Goal: Task Accomplishment & Management: Use online tool/utility

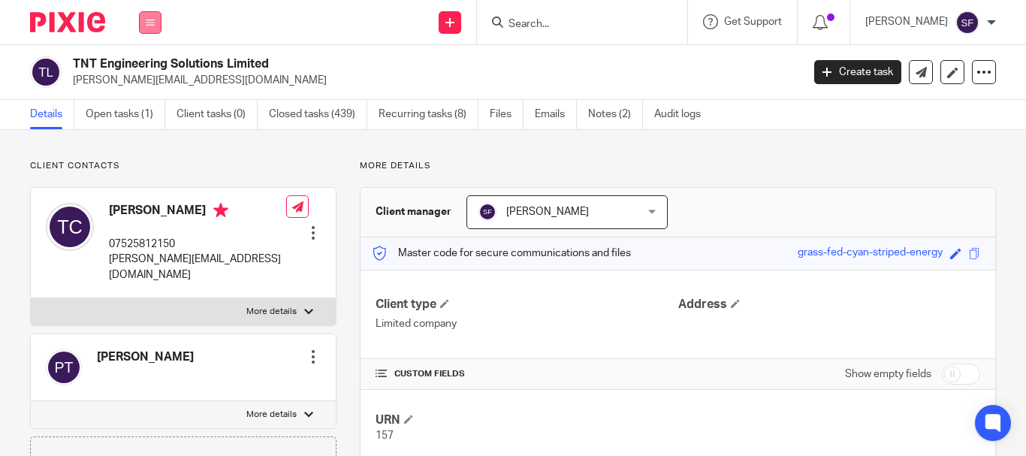
click at [147, 32] on button at bounding box center [150, 22] width 23 height 23
click at [145, 137] on link "Team" at bounding box center [142, 136] width 25 height 11
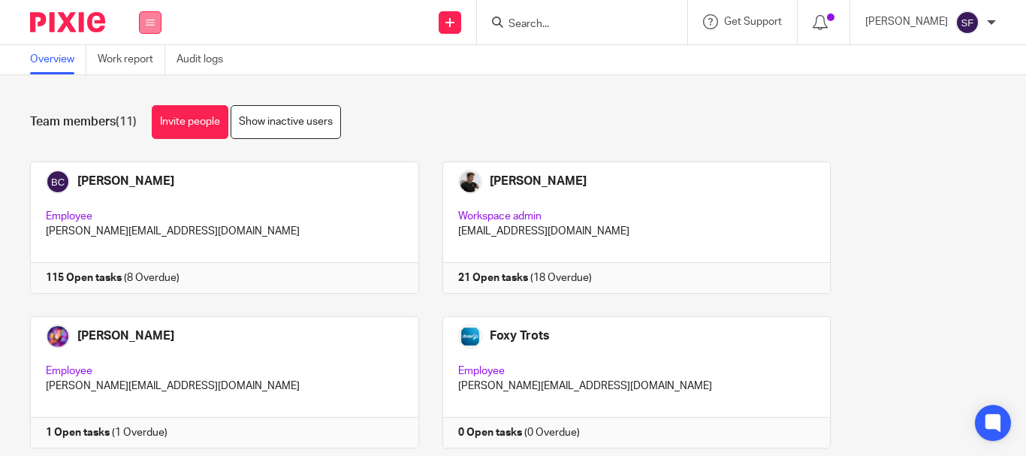
click at [142, 27] on button at bounding box center [150, 22] width 23 height 23
click at [136, 60] on li "Work" at bounding box center [150, 70] width 40 height 22
click at [153, 69] on link "Work" at bounding box center [142, 70] width 24 height 11
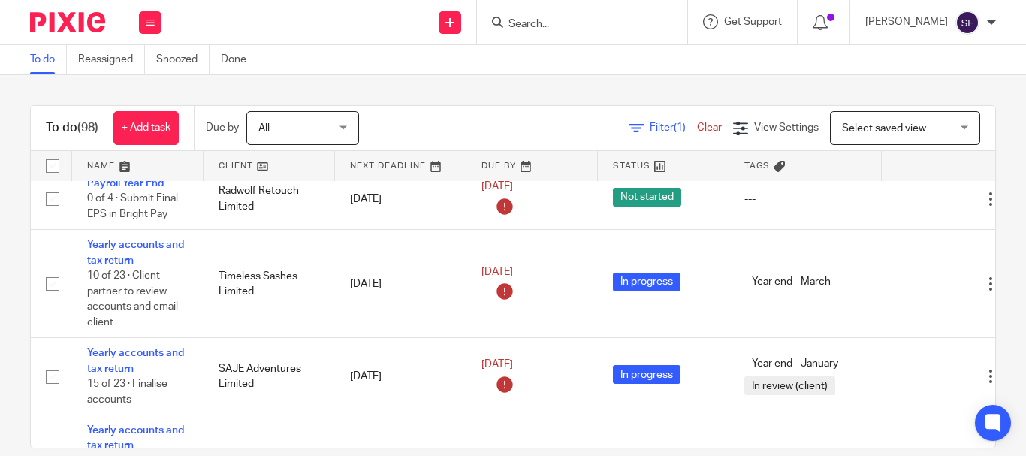
scroll to position [150, 0]
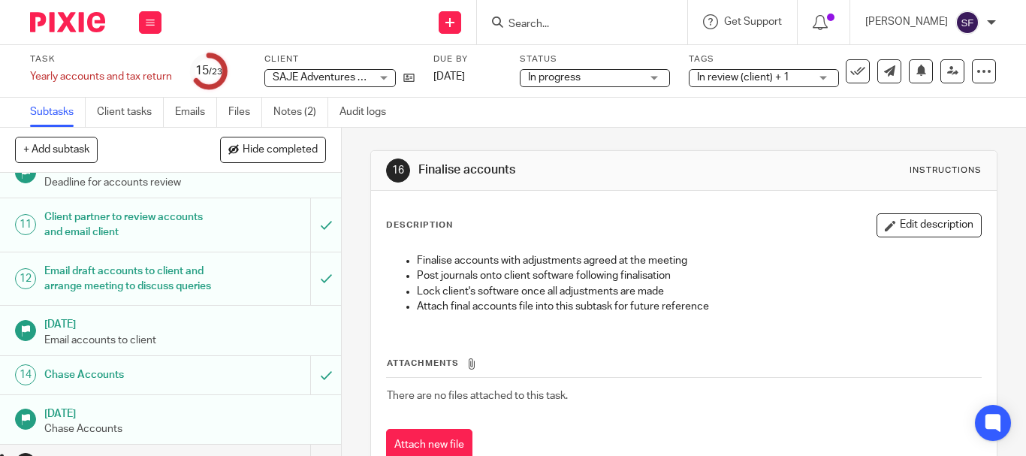
scroll to position [451, 0]
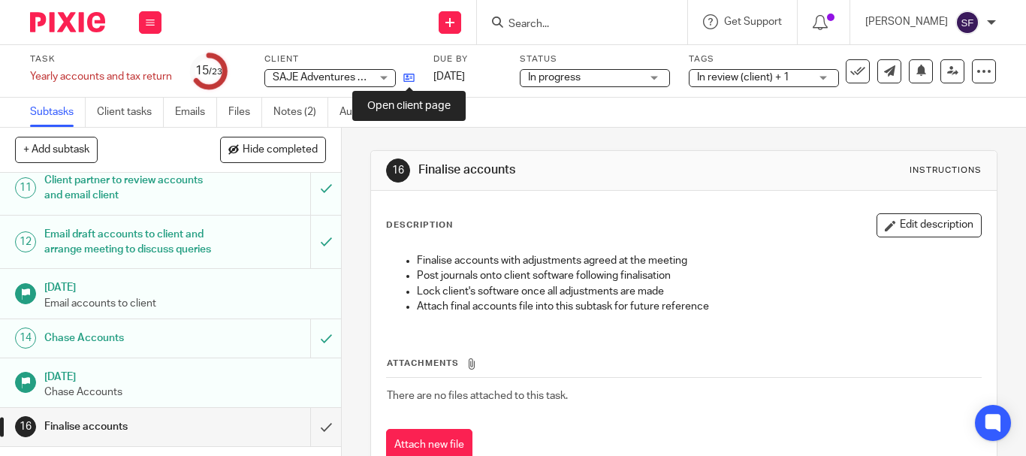
click at [407, 72] on icon at bounding box center [408, 77] width 11 height 11
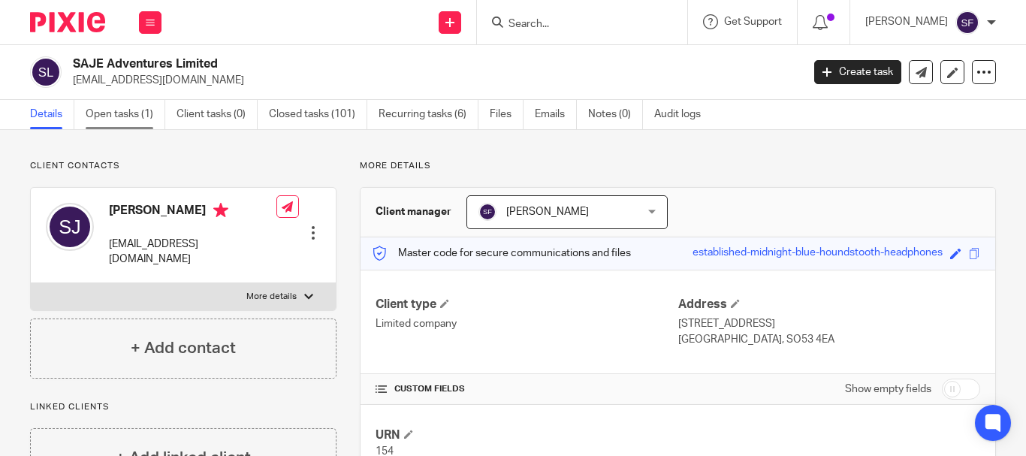
click at [112, 111] on link "Open tasks (1)" at bounding box center [126, 114] width 80 height 29
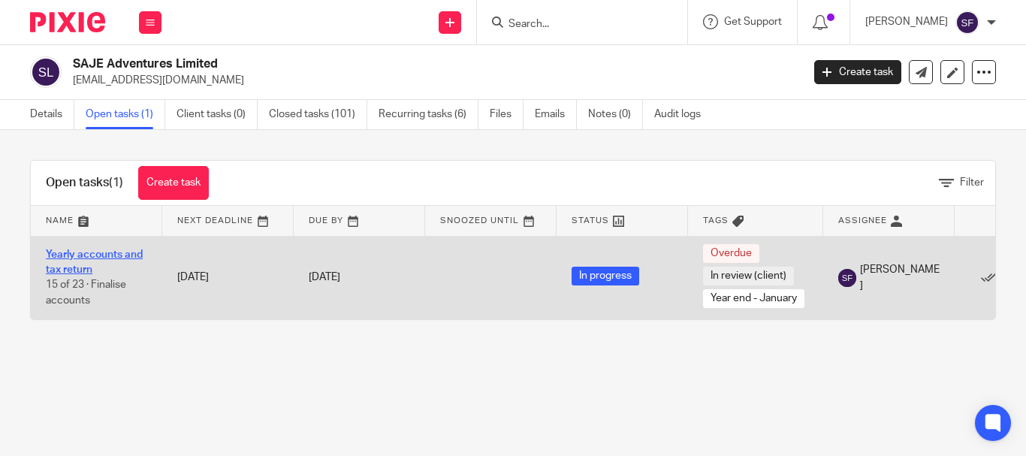
click at [80, 265] on link "Yearly accounts and tax return" at bounding box center [94, 262] width 97 height 26
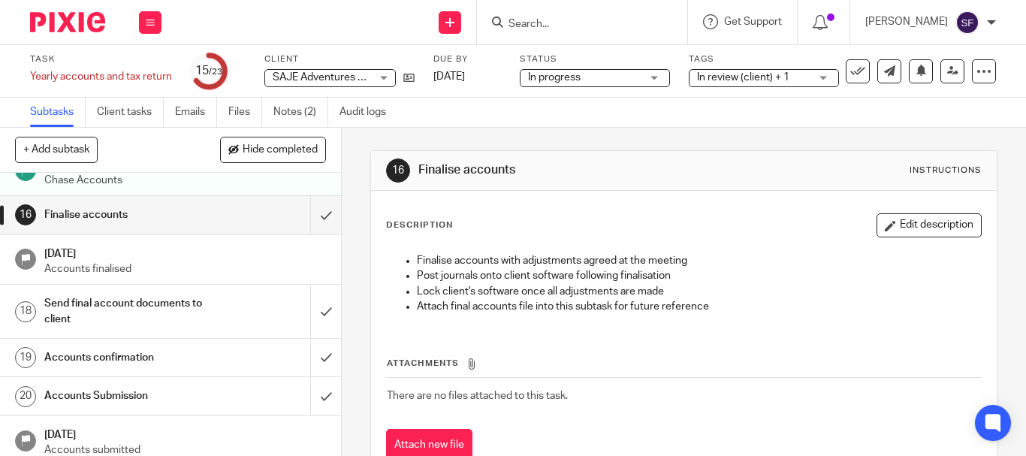
scroll to position [676, 0]
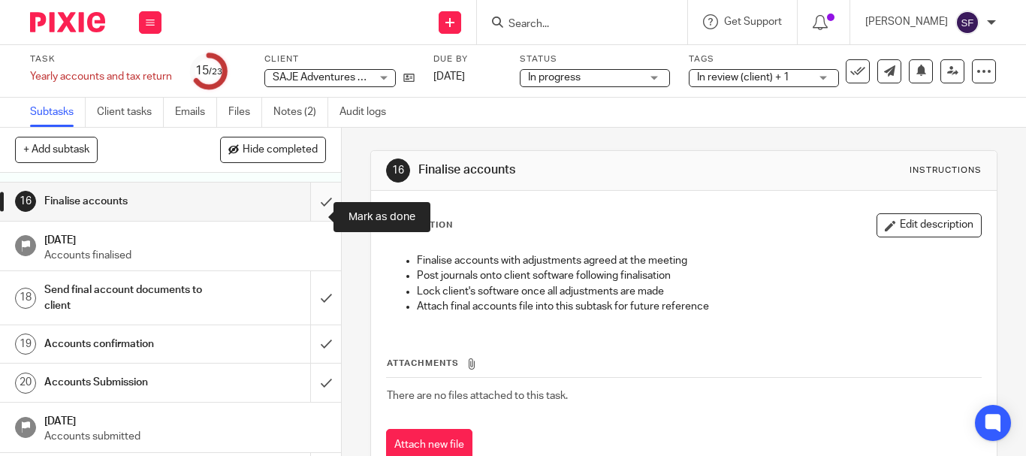
drag, startPoint x: 313, startPoint y: 219, endPoint x: 304, endPoint y: 227, distance: 11.2
click at [312, 219] on input "submit" at bounding box center [170, 202] width 341 height 38
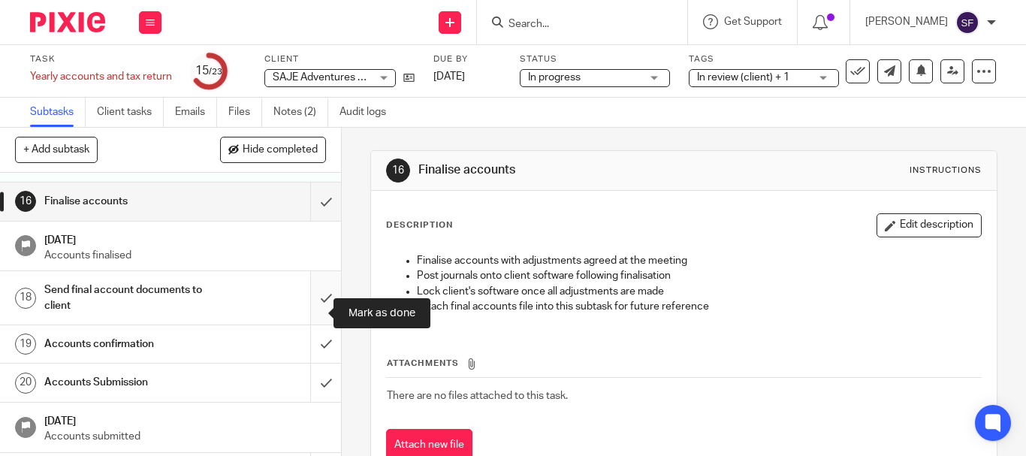
click at [315, 304] on input "submit" at bounding box center [170, 297] width 341 height 53
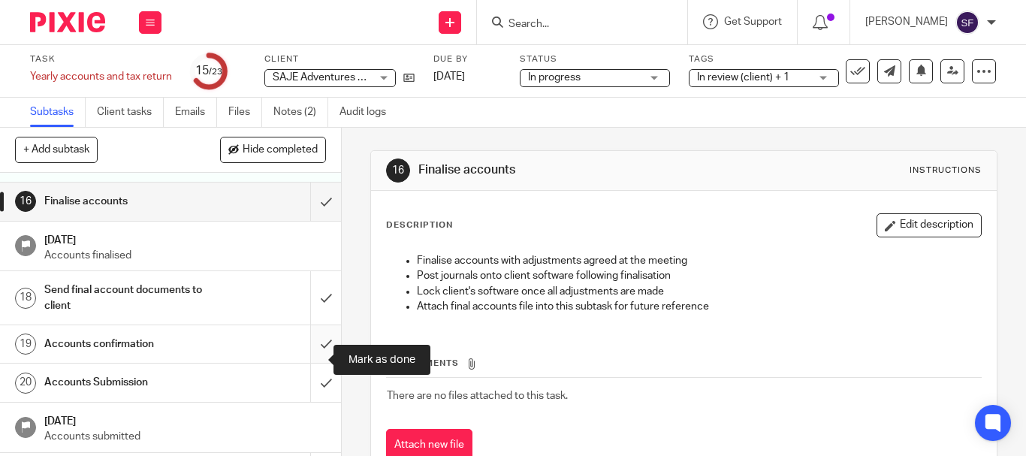
click at [316, 358] on input "submit" at bounding box center [170, 344] width 341 height 38
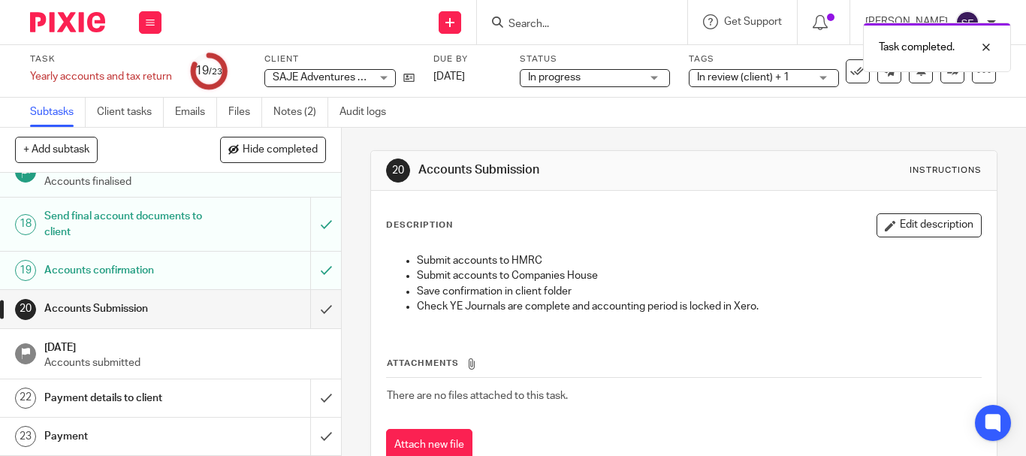
scroll to position [766, 0]
click at [313, 310] on input "submit" at bounding box center [170, 309] width 341 height 38
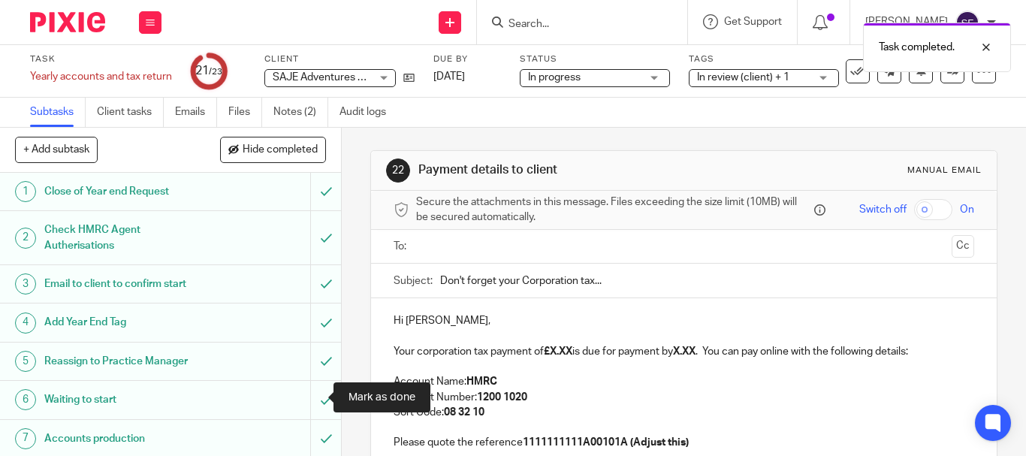
scroll to position [766, 0]
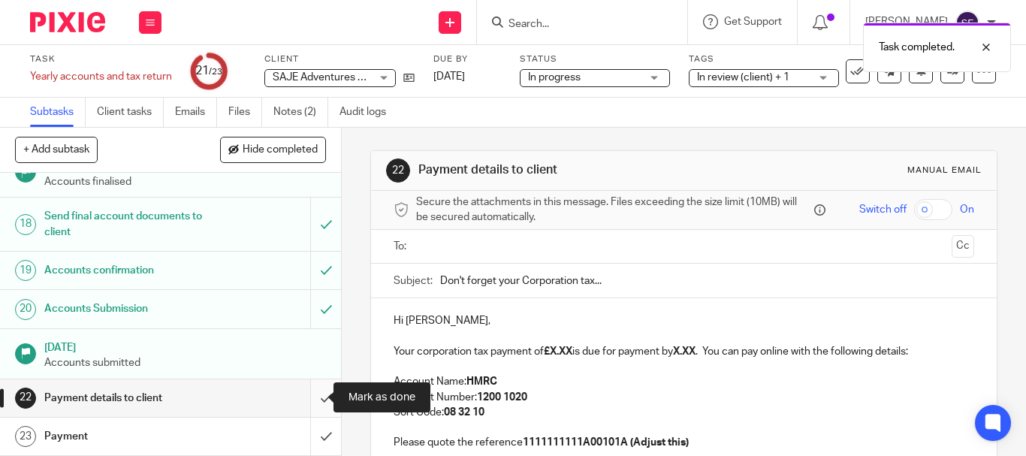
click at [313, 394] on input "submit" at bounding box center [170, 398] width 341 height 38
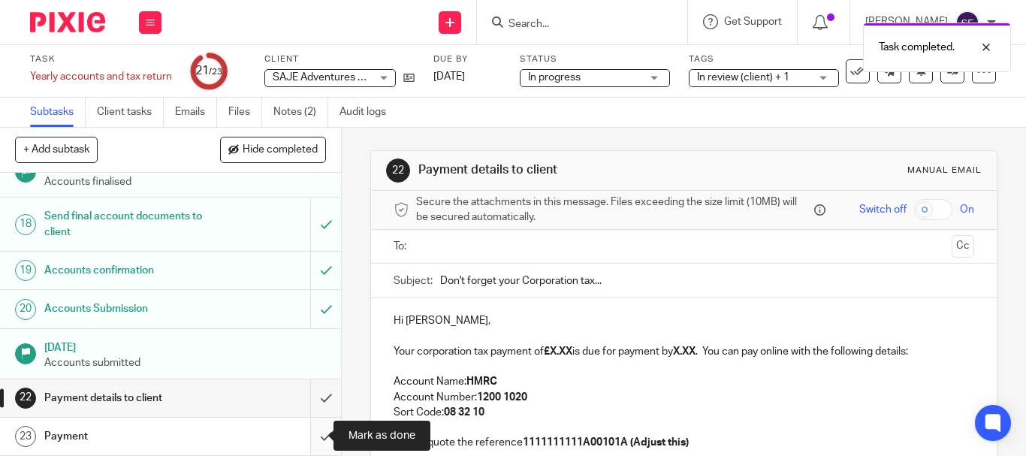
click at [313, 434] on input "submit" at bounding box center [170, 437] width 341 height 38
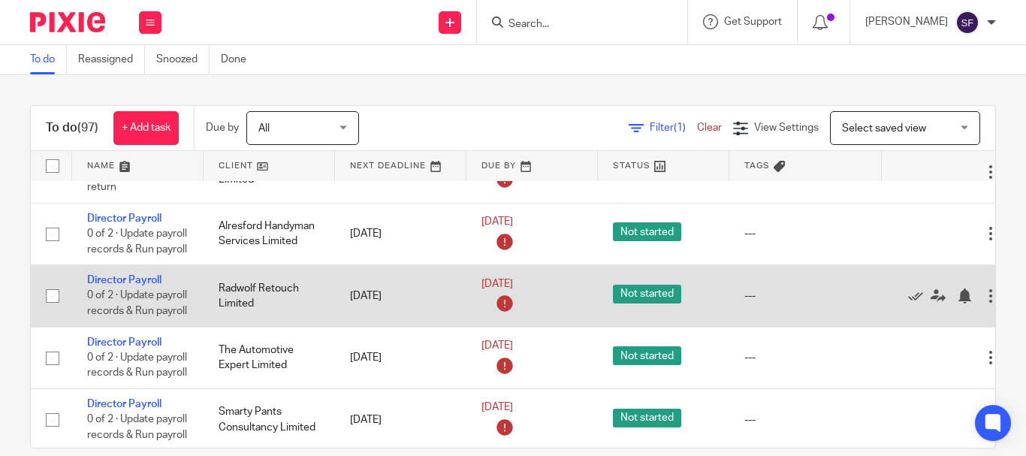
scroll to position [826, 0]
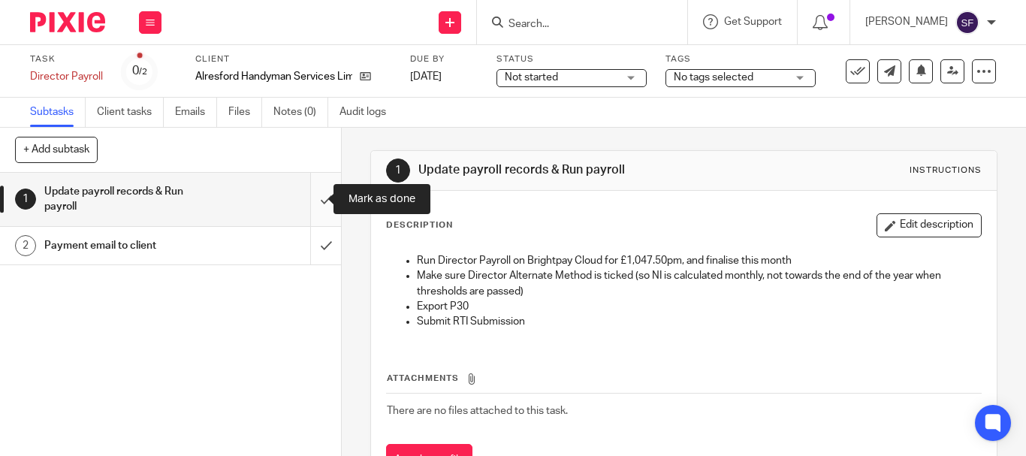
click at [322, 199] on input "submit" at bounding box center [170, 199] width 341 height 53
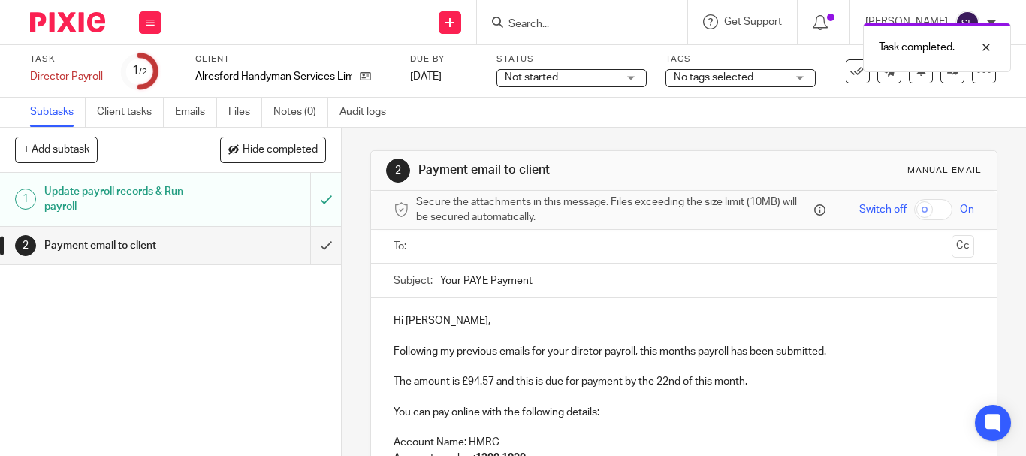
scroll to position [75, 0]
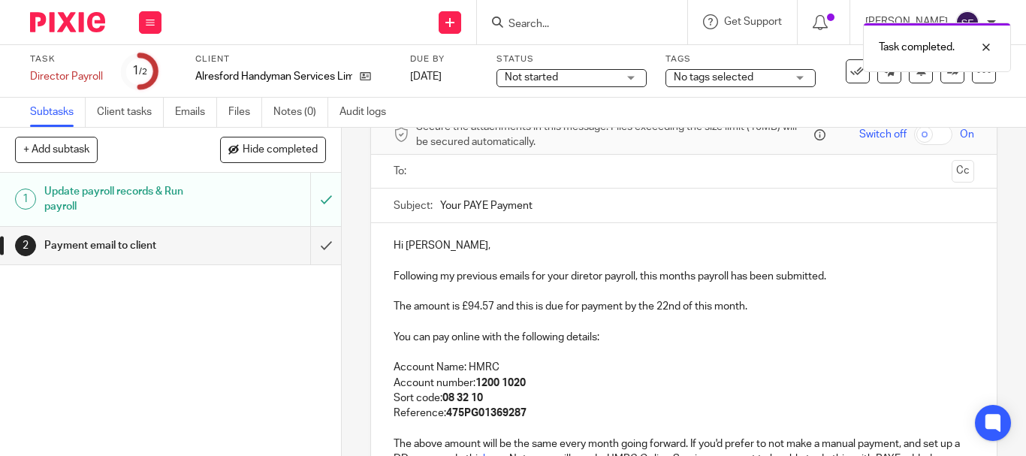
click at [585, 276] on p "Following my previous emails for your diretor payroll, this months payroll has …" at bounding box center [684, 276] width 581 height 15
click at [626, 246] on p "Hi Steve," at bounding box center [684, 245] width 581 height 15
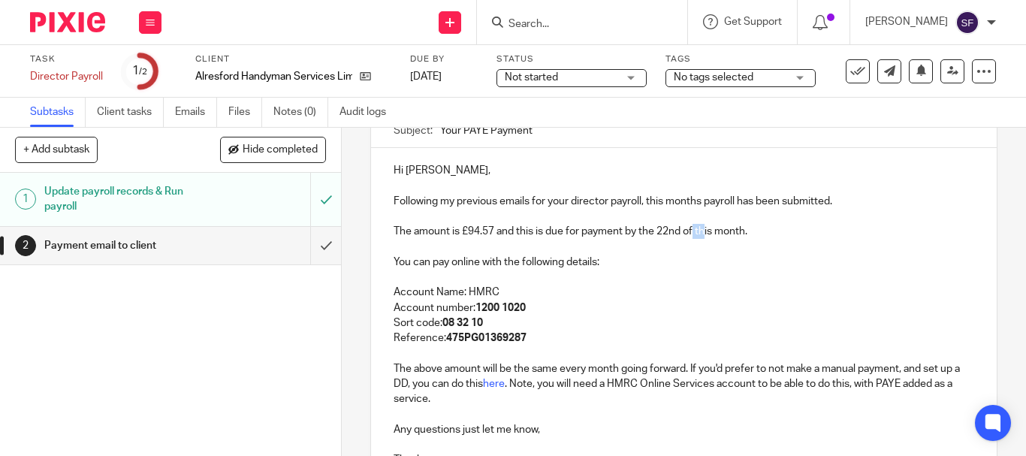
drag, startPoint x: 693, startPoint y: 233, endPoint x: 703, endPoint y: 234, distance: 10.6
click at [703, 234] on p "The amount is £94.57 and this is due for payment by the 22nd of this month." at bounding box center [684, 231] width 581 height 15
drag, startPoint x: 712, startPoint y: 235, endPoint x: 696, endPoint y: 230, distance: 16.6
click at [696, 230] on p "The amount is £94.57 and this is due for payment by the 22nd of this month." at bounding box center [684, 231] width 581 height 15
click at [619, 239] on p "The amount is £94.57 and this is due for payment by the 22nd of next month." at bounding box center [684, 231] width 581 height 15
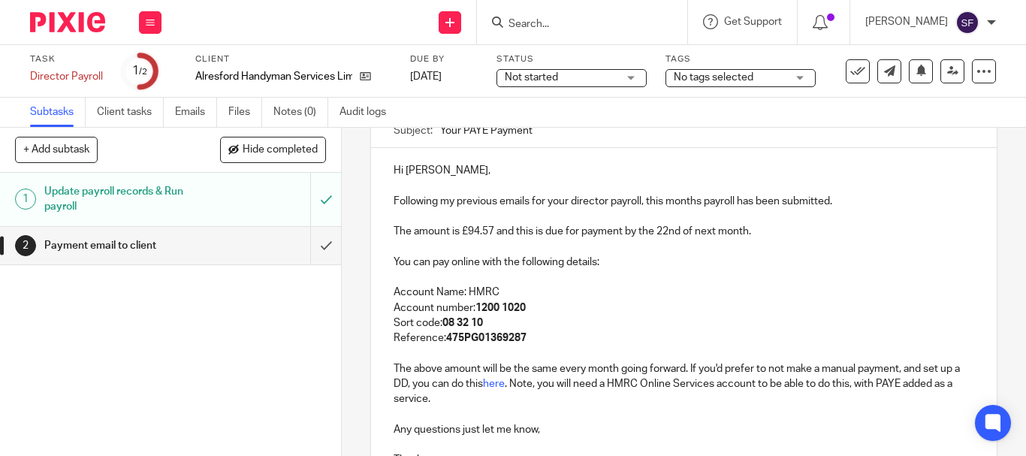
click at [570, 270] on p "You can pay online with the following details:" at bounding box center [684, 262] width 581 height 15
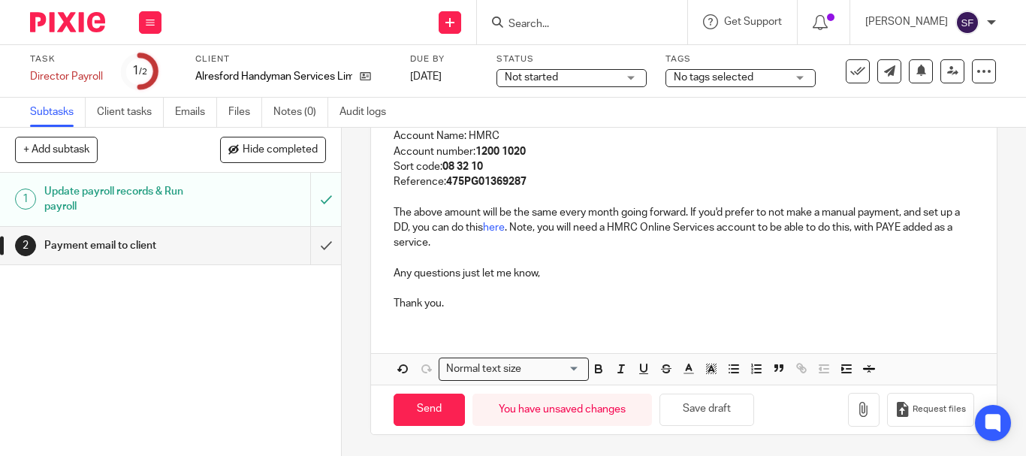
scroll to position [308, 0]
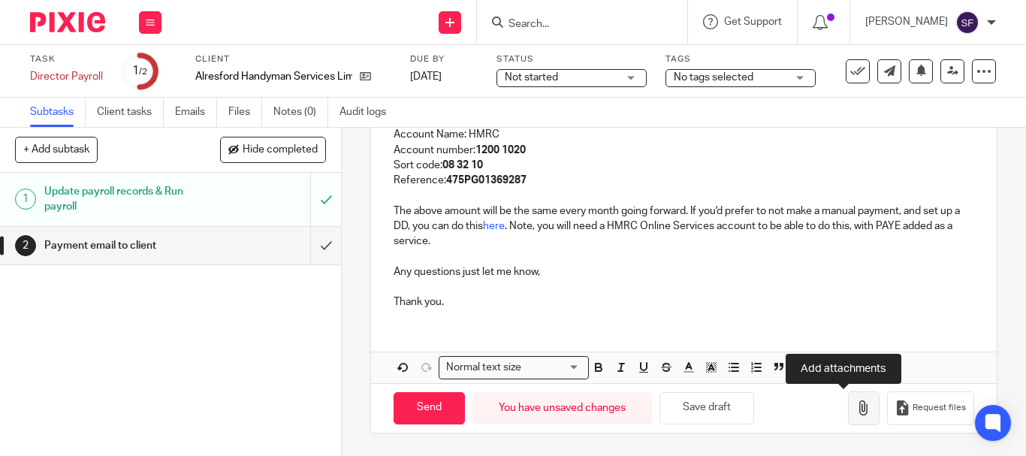
click at [857, 414] on icon "button" at bounding box center [864, 407] width 15 height 15
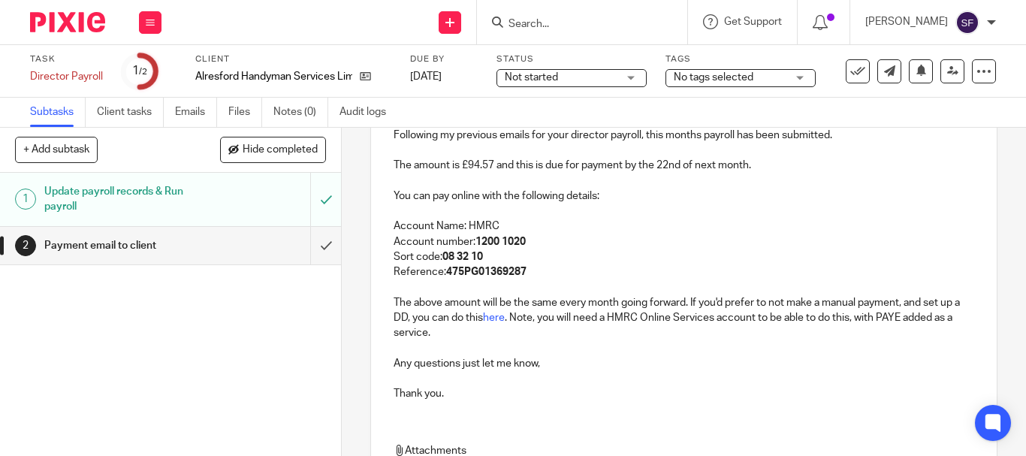
scroll to position [83, 0]
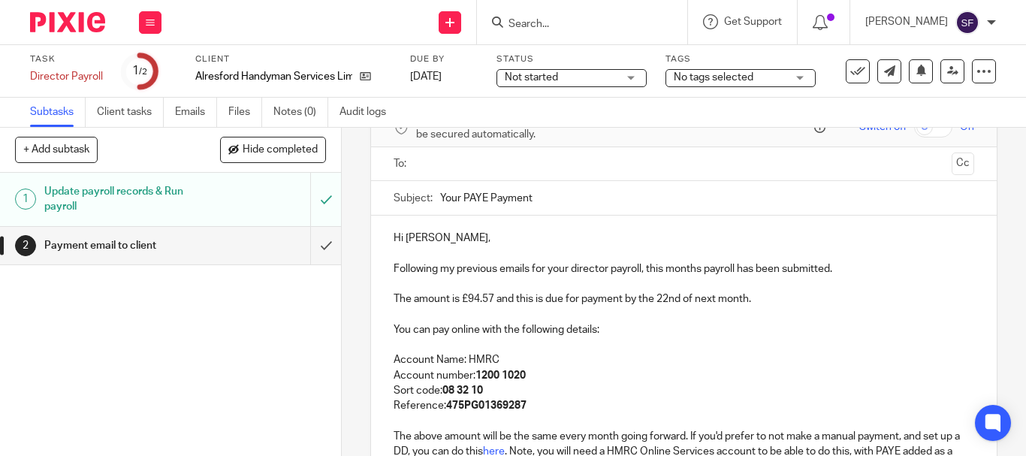
click at [442, 163] on input "text" at bounding box center [684, 164] width 524 height 17
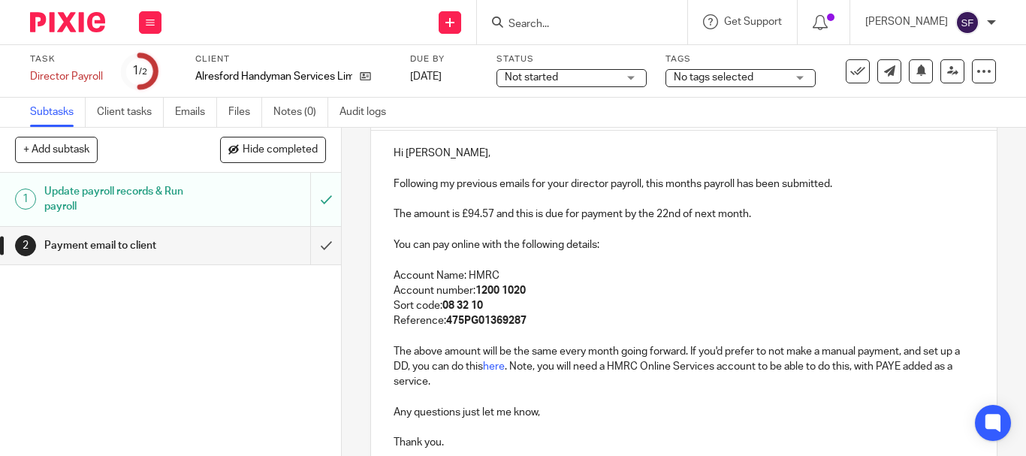
scroll to position [396, 0]
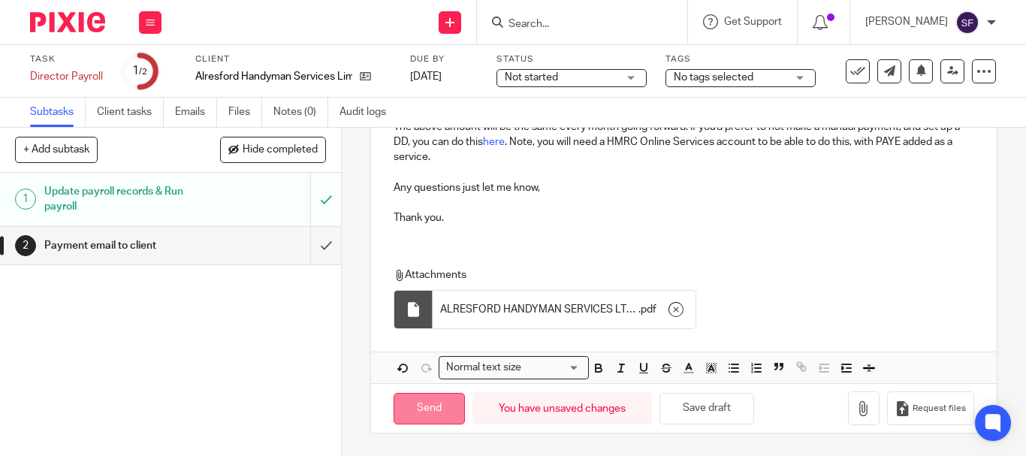
click at [434, 414] on input "Send" at bounding box center [429, 409] width 71 height 32
type input "Sent"
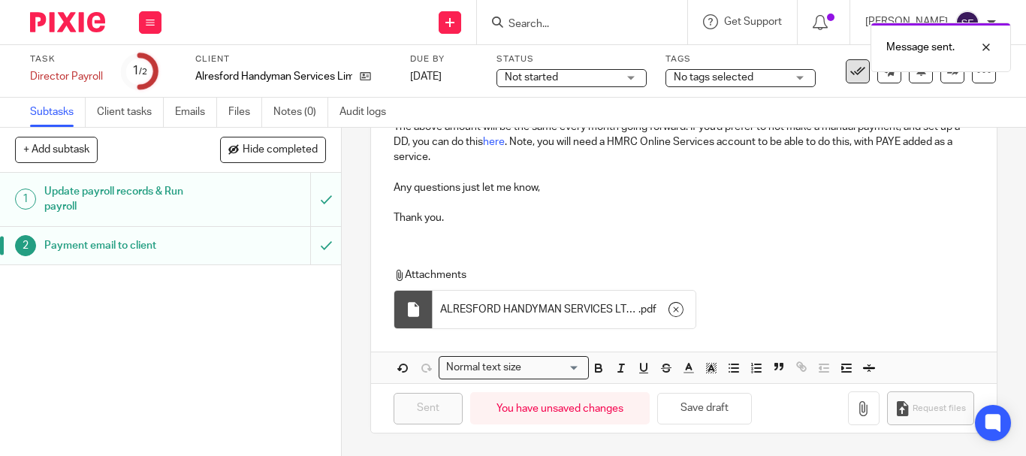
click at [846, 82] on button at bounding box center [858, 71] width 24 height 24
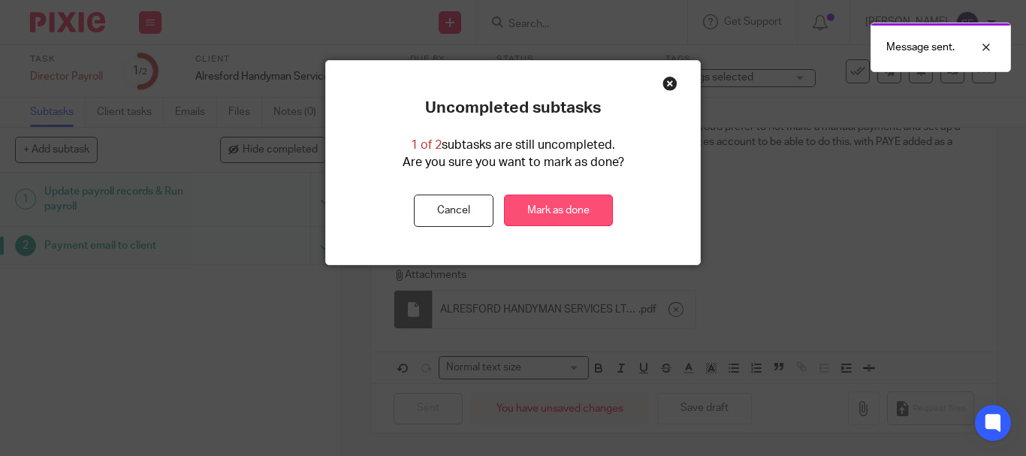
click at [577, 207] on link "Mark as done" at bounding box center [558, 211] width 109 height 32
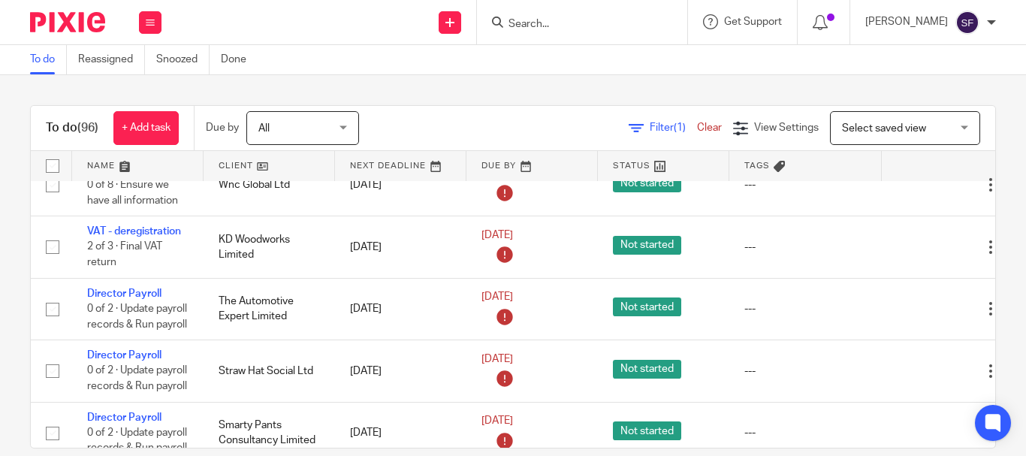
scroll to position [601, 0]
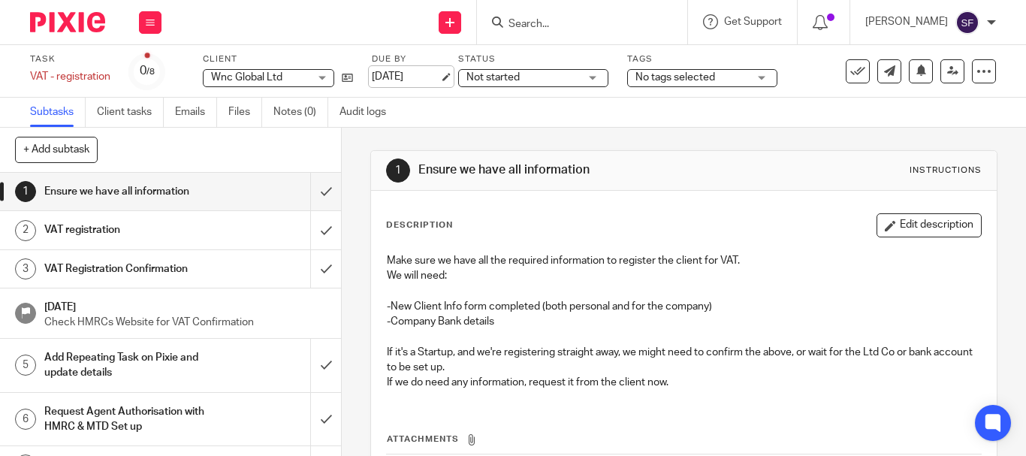
click at [440, 82] on link "[DATE]" at bounding box center [406, 77] width 68 height 16
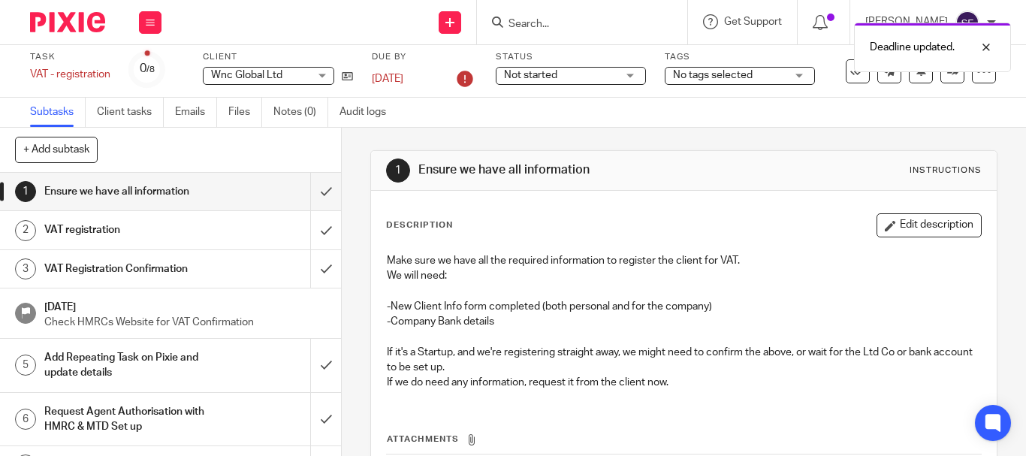
click at [467, 80] on icon at bounding box center [465, 79] width 24 height 24
click at [440, 78] on link "1 Oct 2025" at bounding box center [406, 79] width 68 height 16
click at [345, 142] on div "1 Ensure we have all information Instructions Description Edit description Make…" at bounding box center [684, 292] width 684 height 328
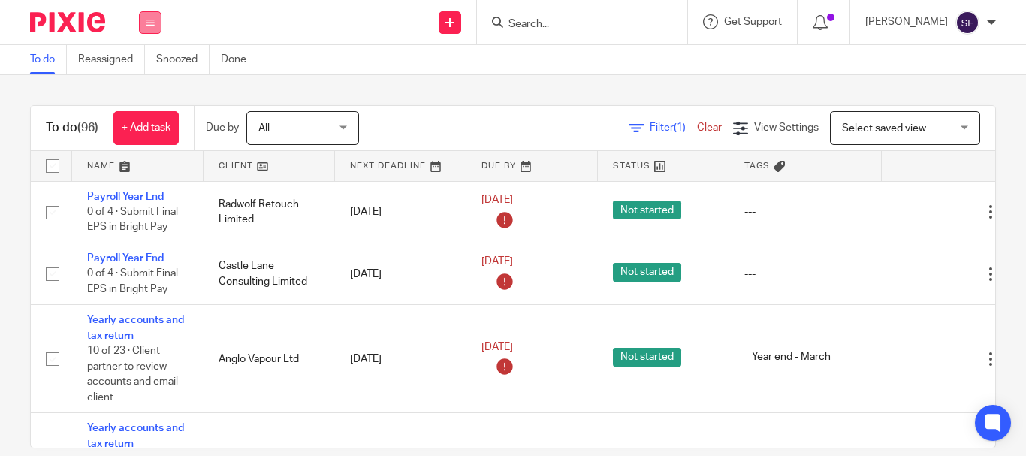
click at [144, 18] on button at bounding box center [150, 22] width 23 height 23
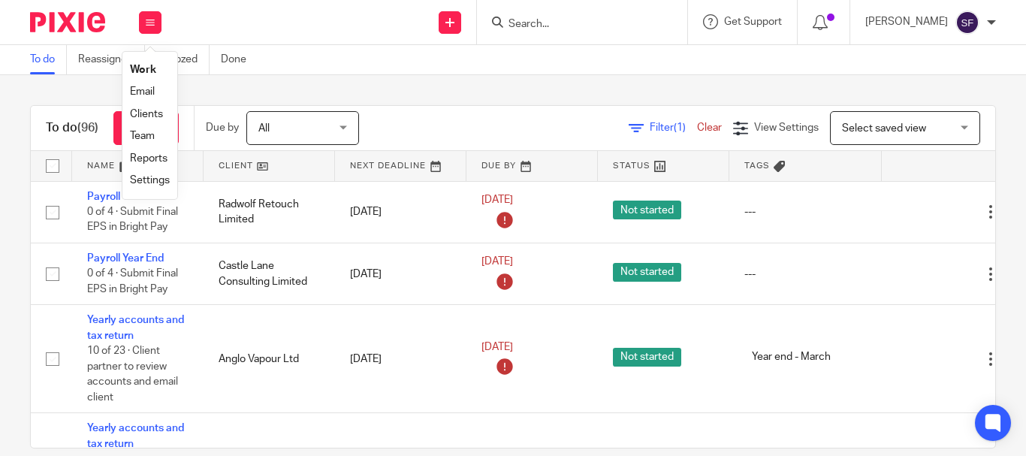
drag, startPoint x: 161, startPoint y: 135, endPoint x: 145, endPoint y: 134, distance: 15.8
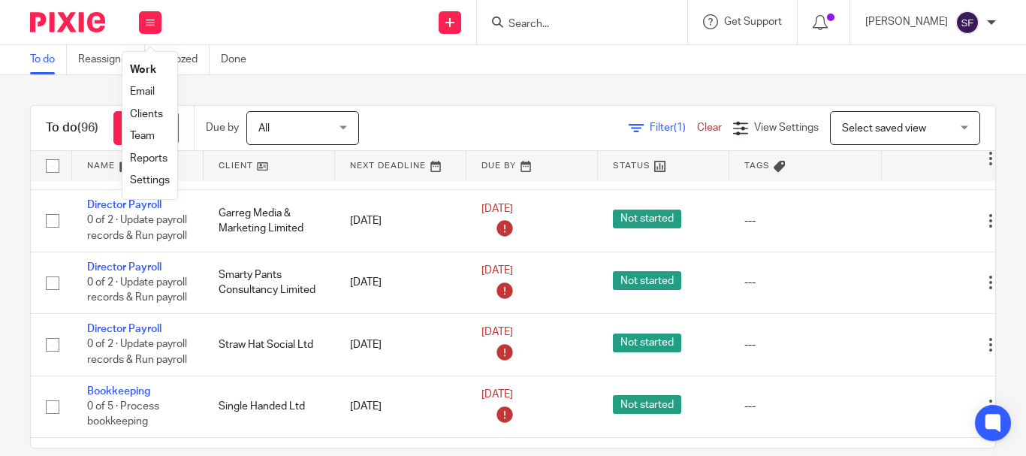
scroll to position [857, 0]
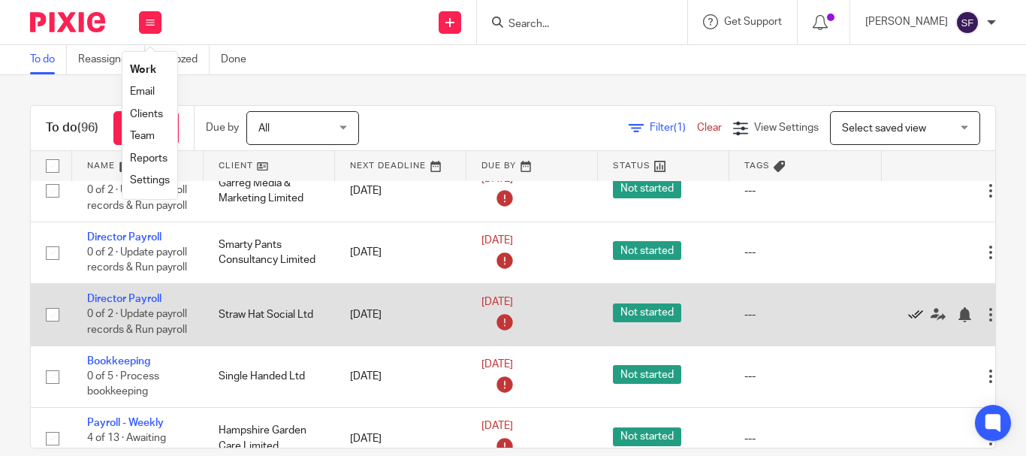
click at [911, 322] on icon at bounding box center [915, 314] width 15 height 15
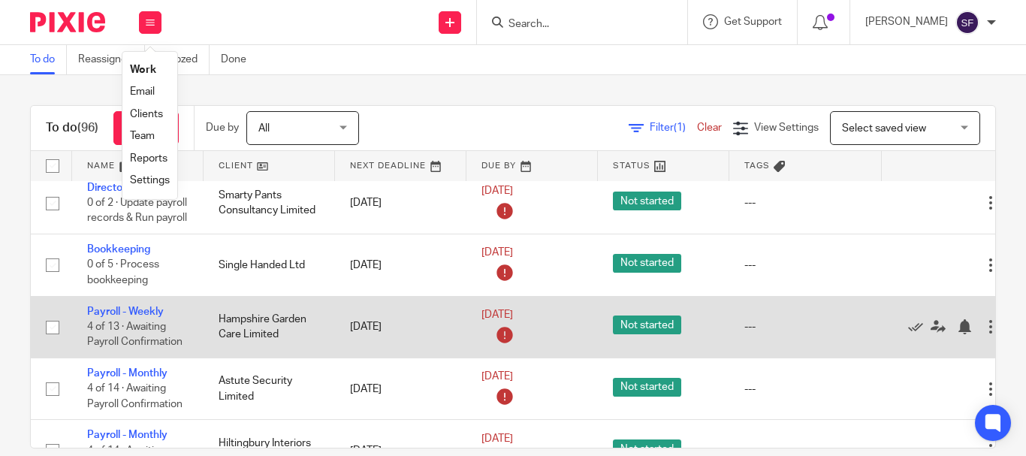
scroll to position [932, 0]
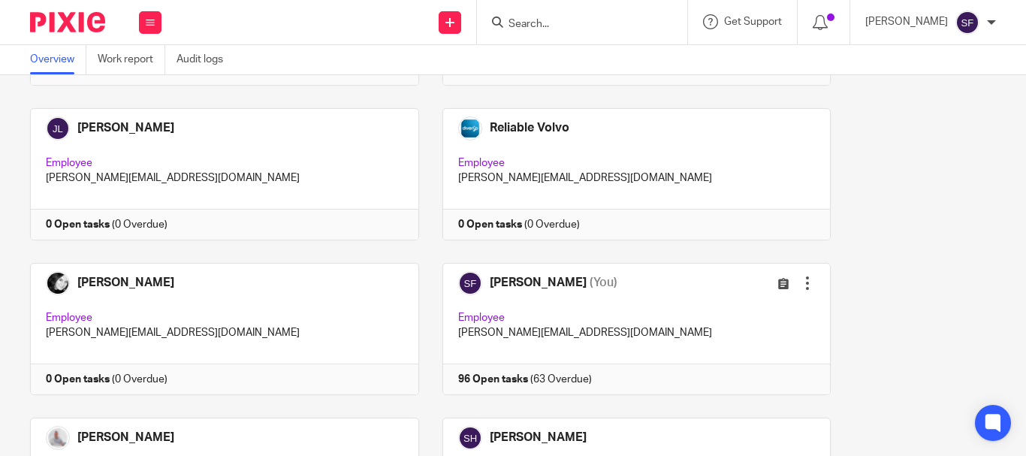
scroll to position [376, 0]
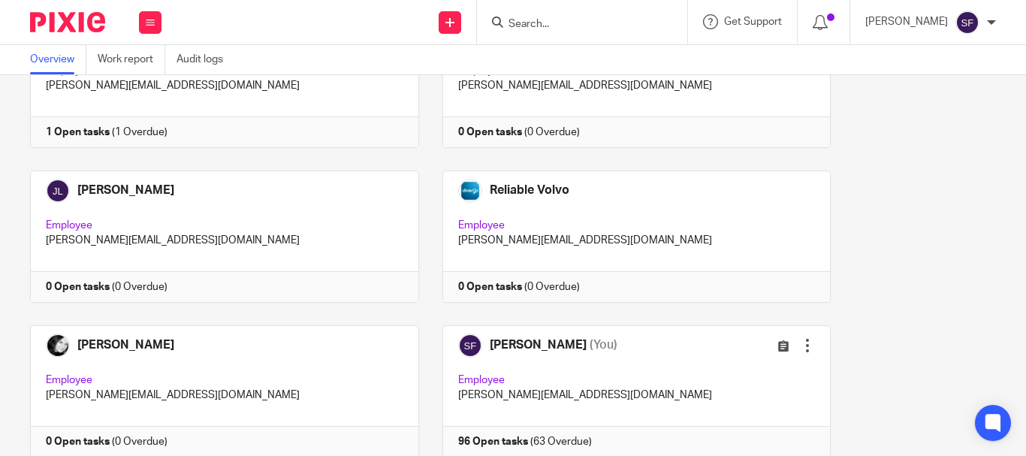
scroll to position [376, 0]
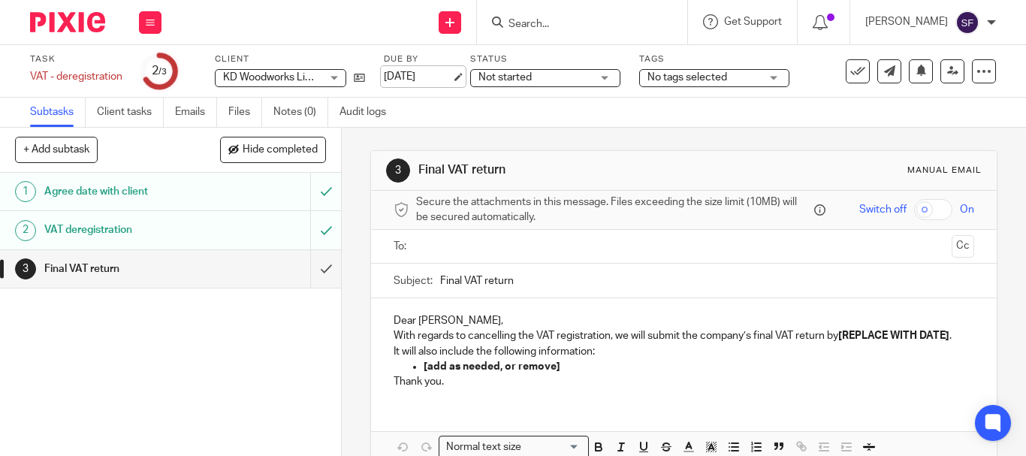
click at [452, 77] on link "[DATE]" at bounding box center [418, 77] width 68 height 16
